Goal: Information Seeking & Learning: Learn about a topic

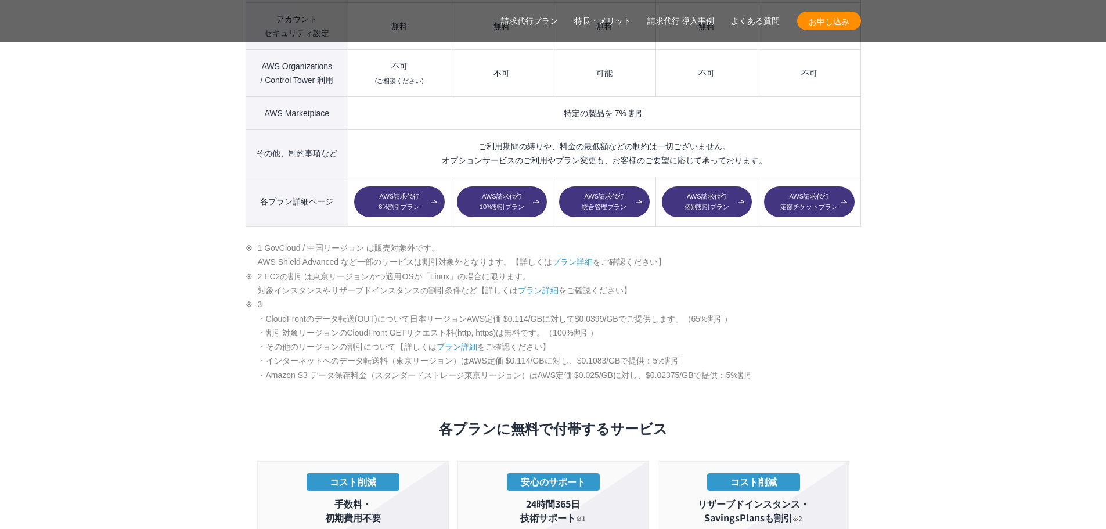
scroll to position [1800, 0]
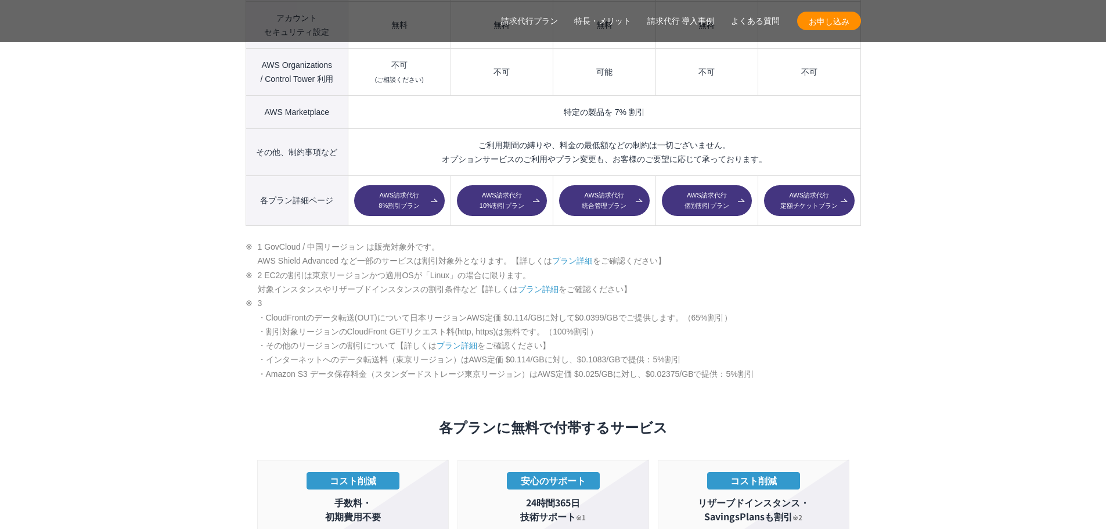
click at [580, 256] on link "プラン詳細" at bounding box center [572, 260] width 41 height 9
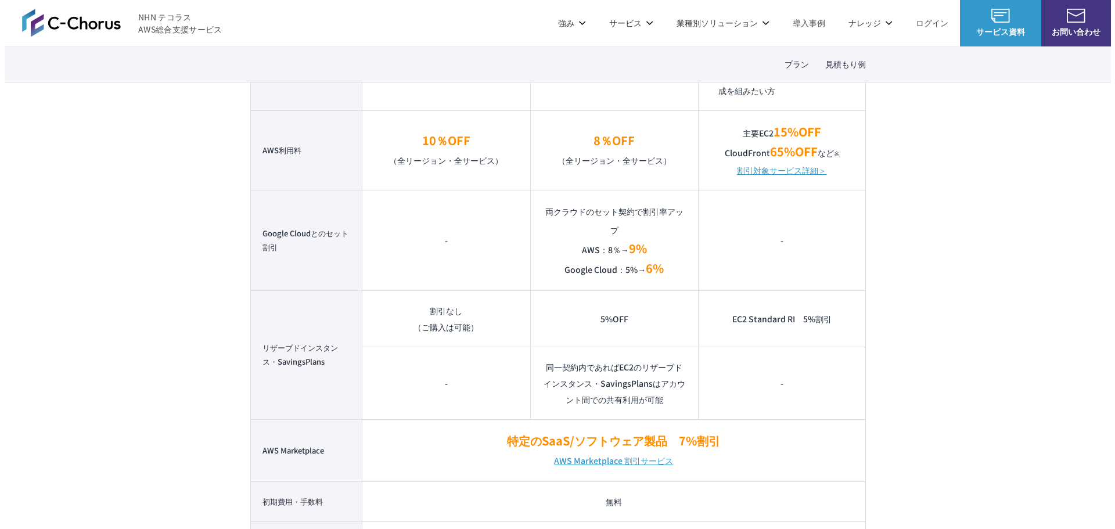
scroll to position [871, 0]
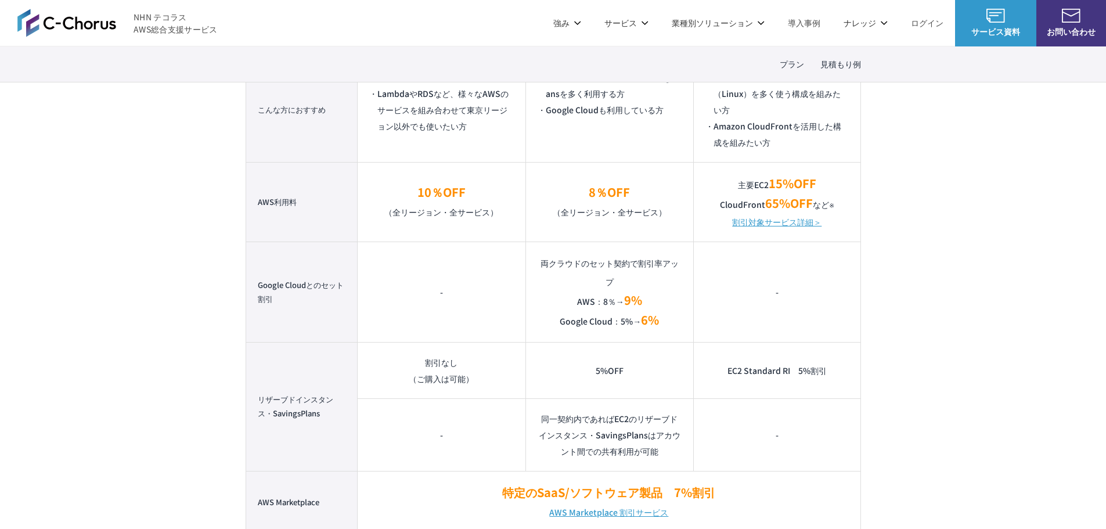
click at [765, 226] on link "割引対象サービス詳細＞" at bounding box center [776, 222] width 89 height 16
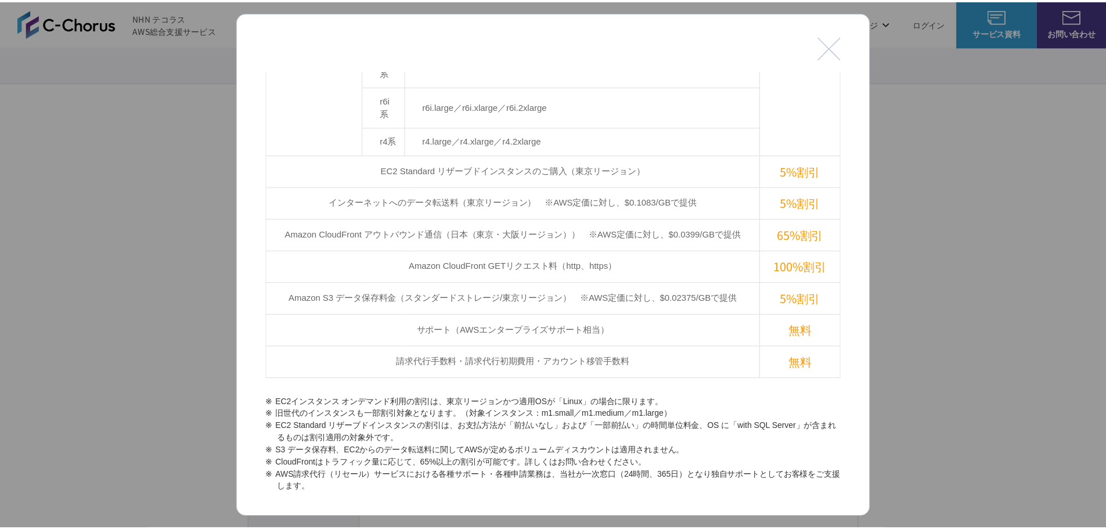
scroll to position [557, 0]
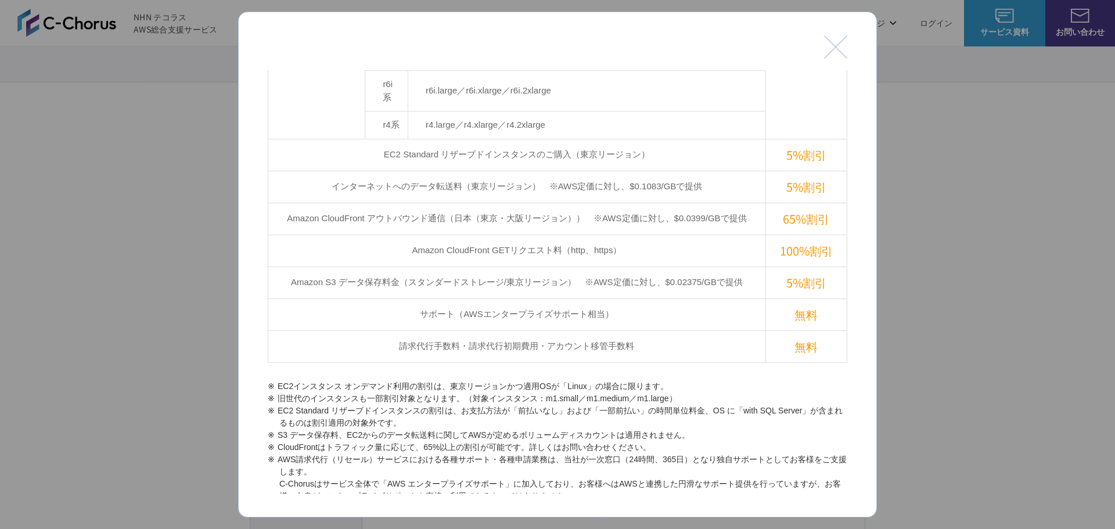
click at [840, 49] on button "閉じる" at bounding box center [835, 46] width 23 height 23
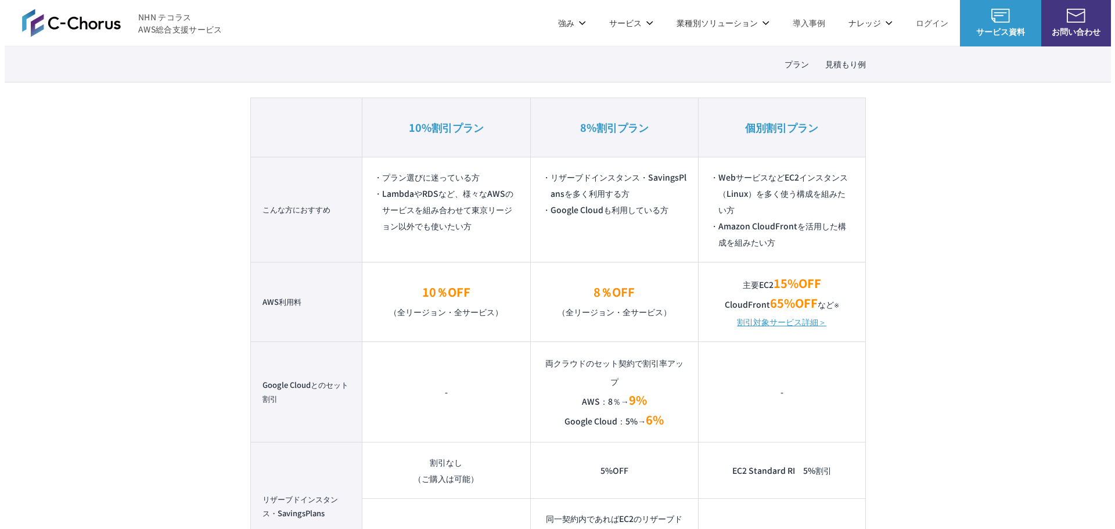
scroll to position [764, 0]
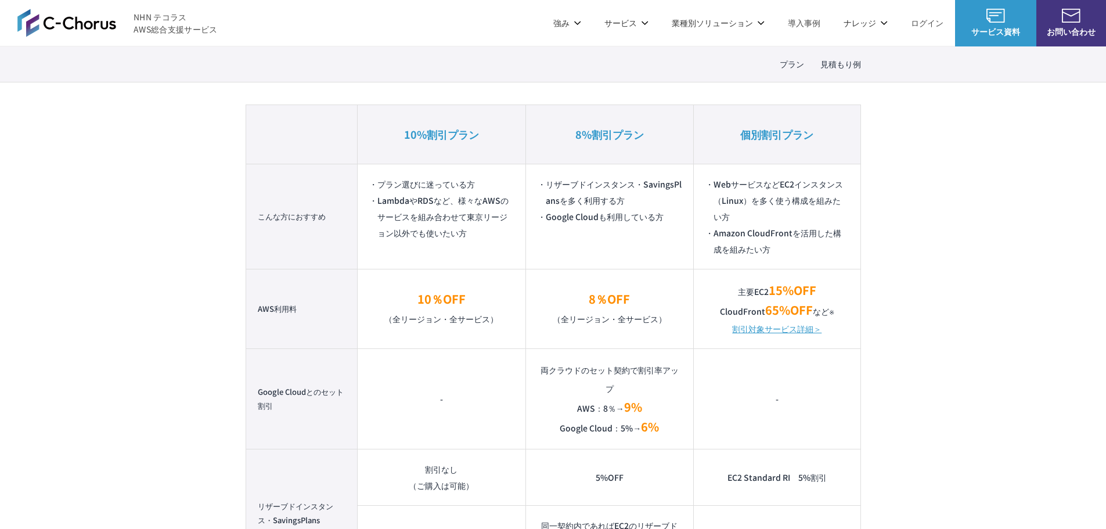
click at [755, 328] on link "割引対象サービス詳細＞" at bounding box center [776, 328] width 89 height 16
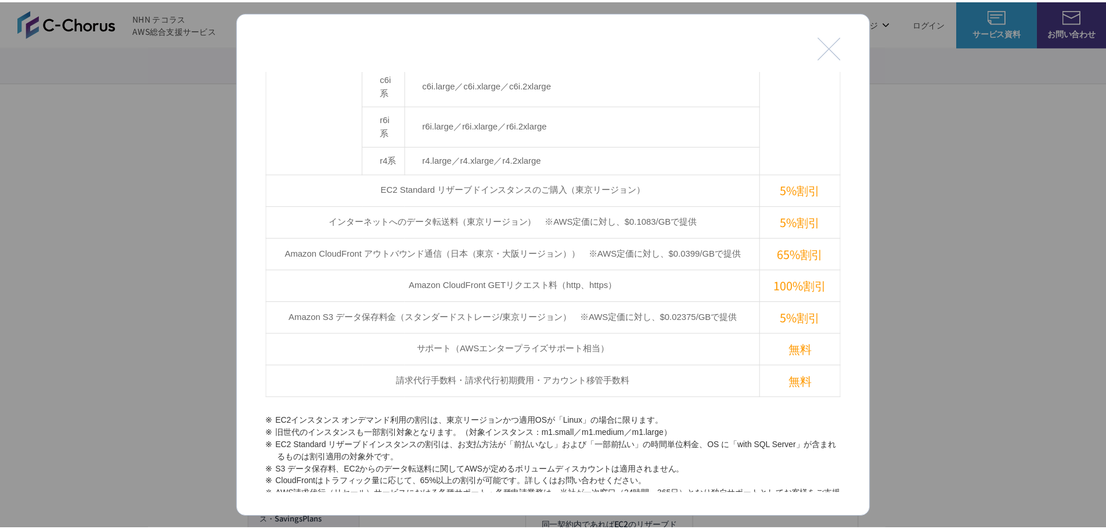
scroll to position [557, 0]
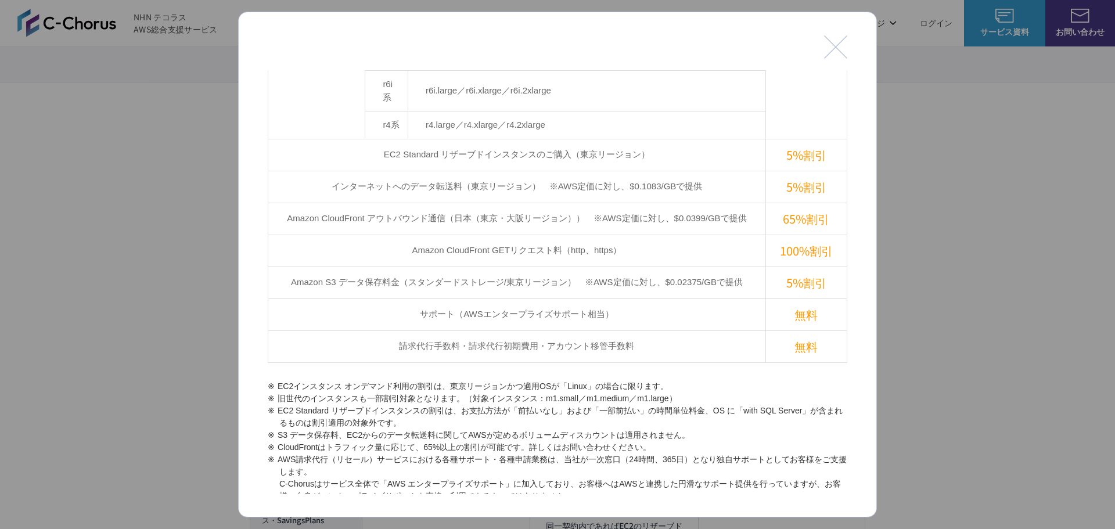
click at [940, 291] on div at bounding box center [557, 264] width 1115 height 529
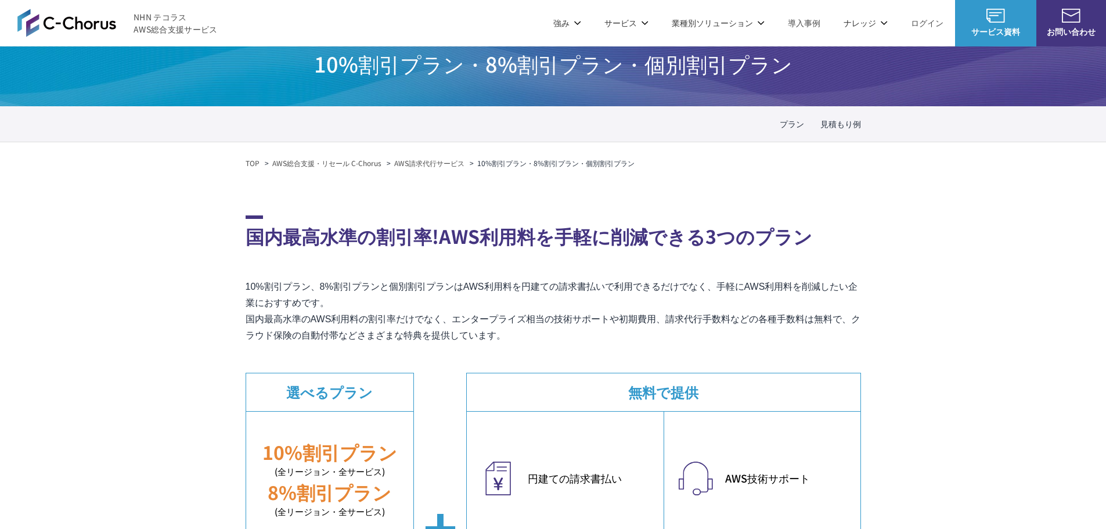
scroll to position [0, 0]
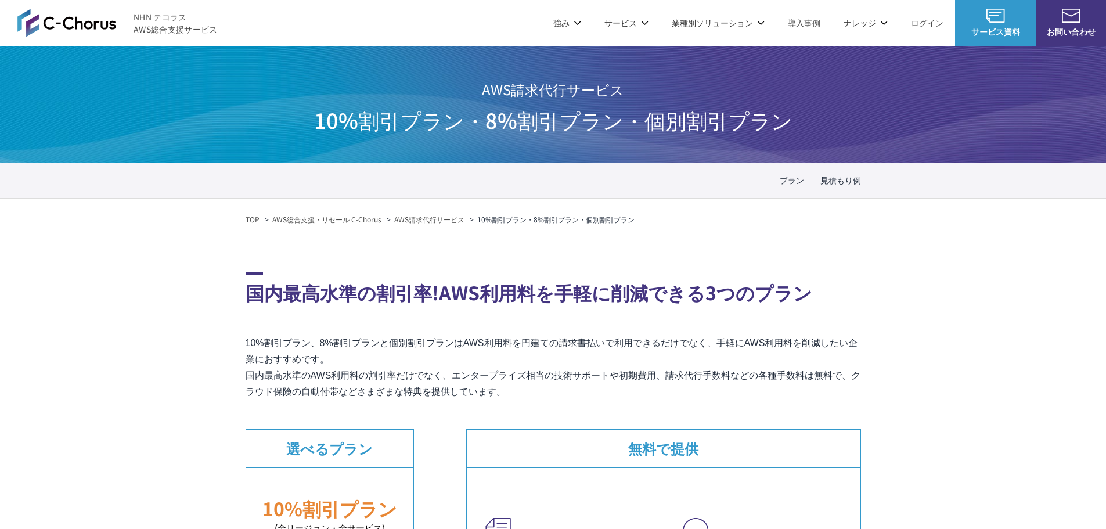
click at [438, 302] on link "AWS 生成AI活用支援" at bounding box center [437, 302] width 75 height 12
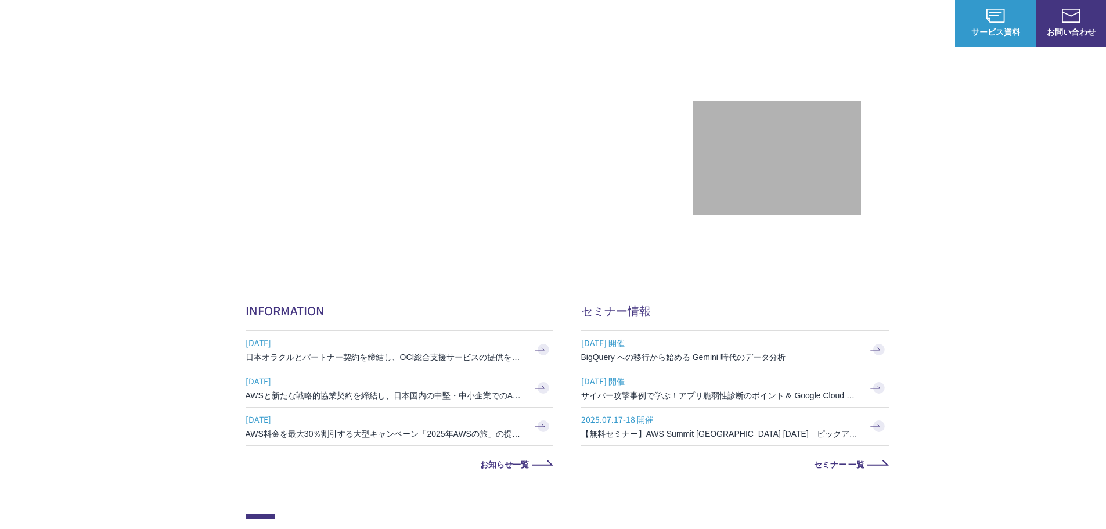
scroll to position [290, 0]
